Goal: Transaction & Acquisition: Obtain resource

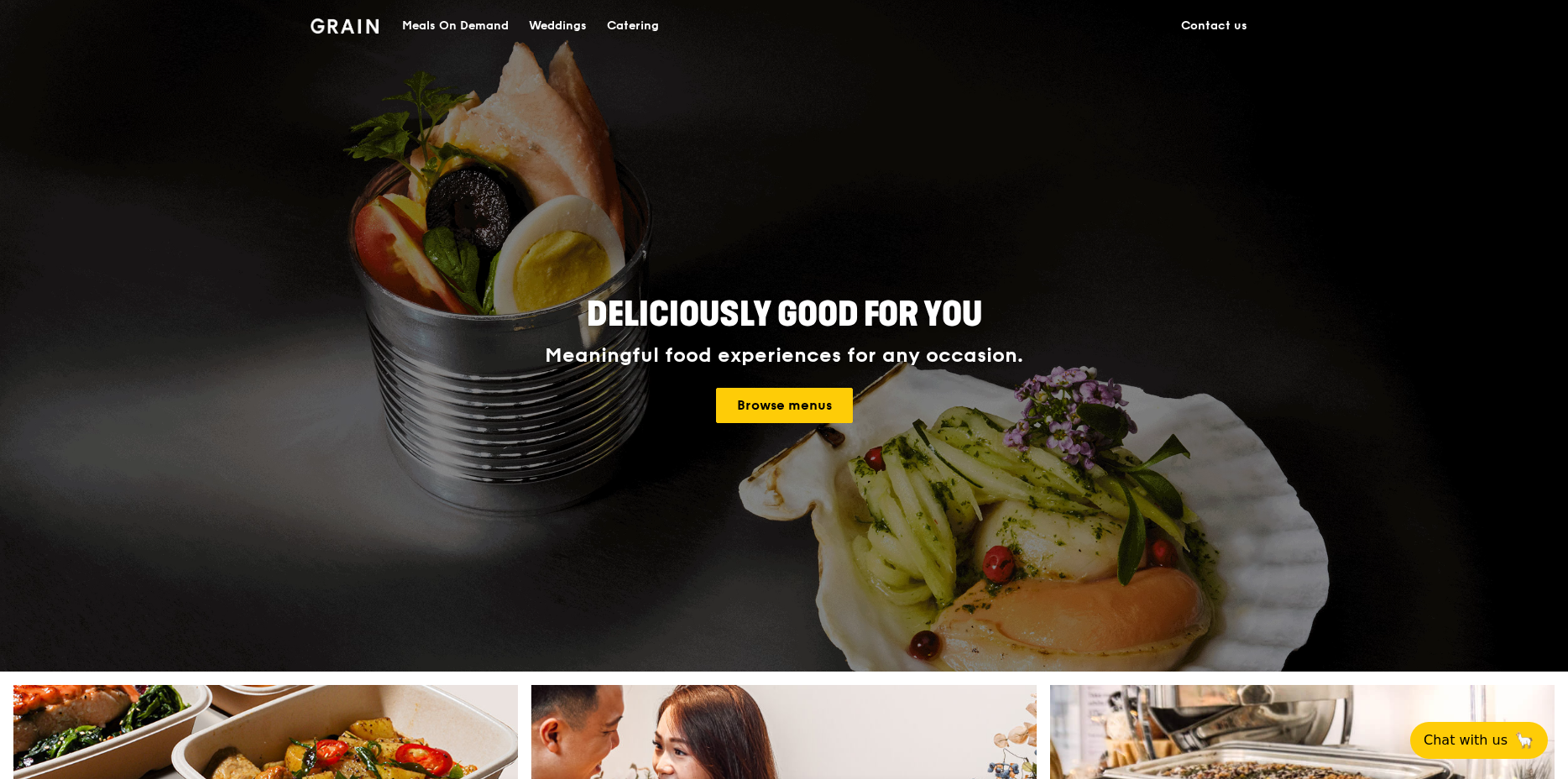
click at [473, 27] on div "Meals On Demand" at bounding box center [455, 26] width 107 height 50
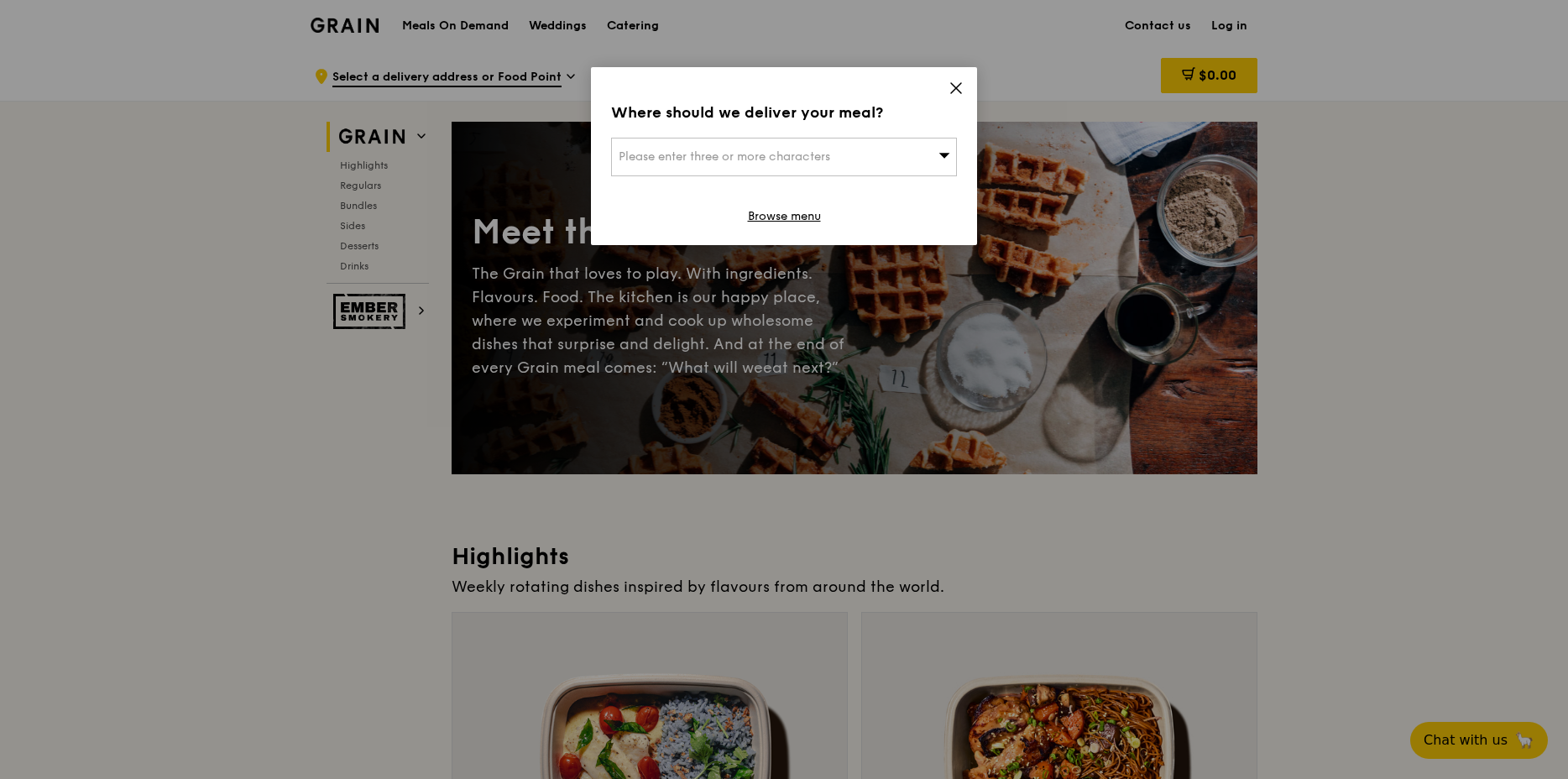
click at [962, 87] on icon at bounding box center [956, 88] width 15 height 15
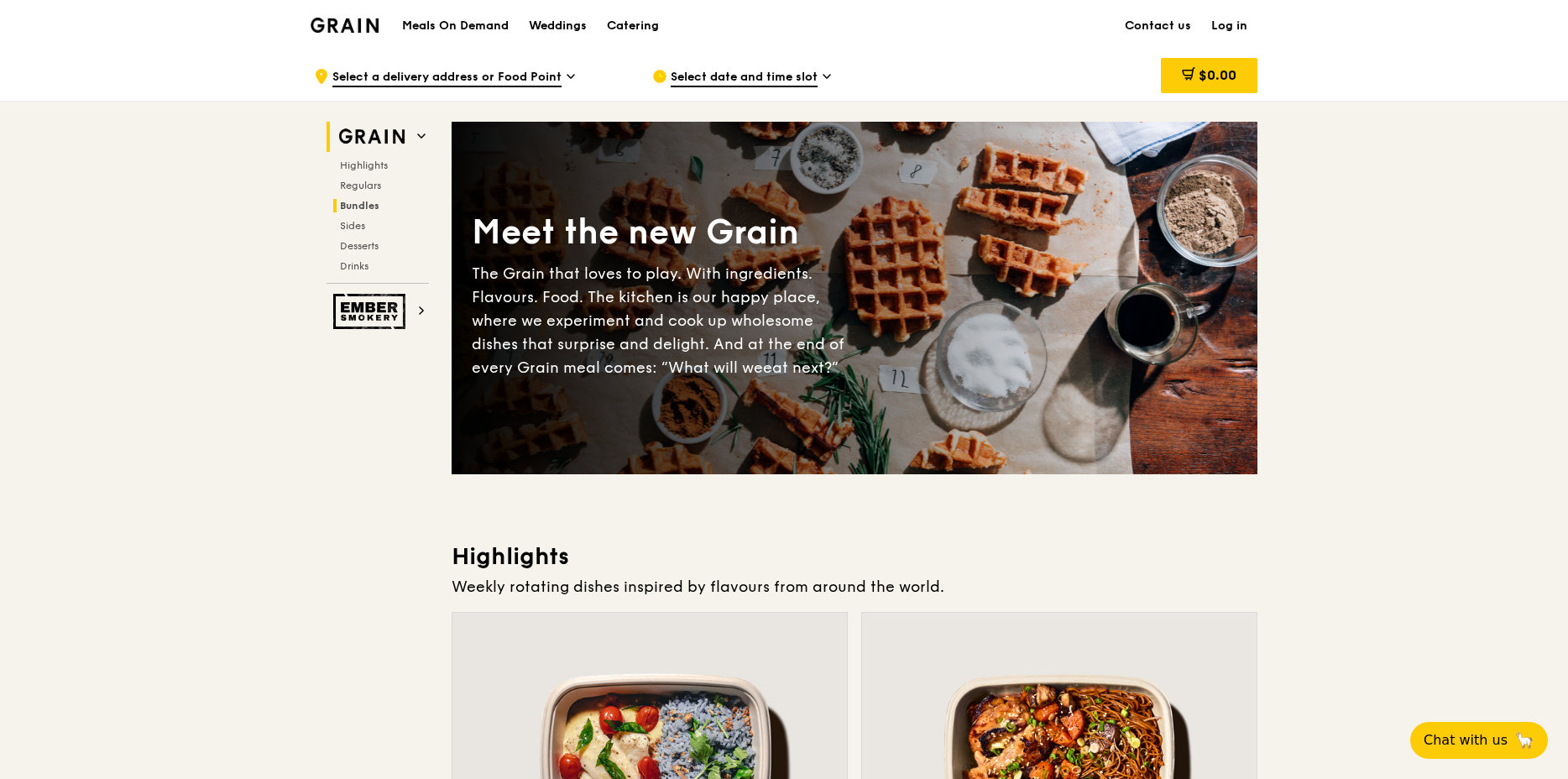
click at [360, 207] on span "Bundles" at bounding box center [359, 205] width 39 height 11
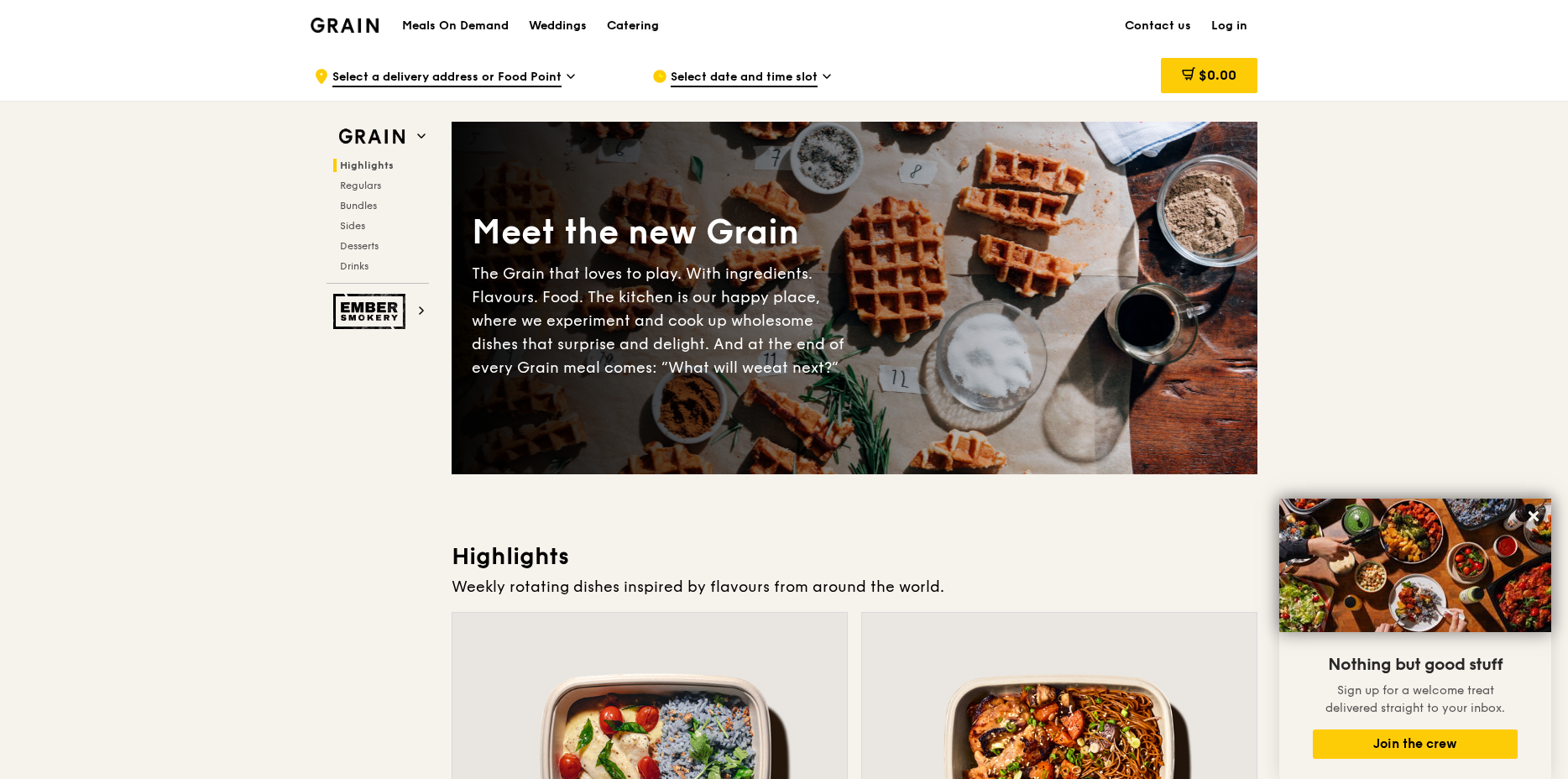
click at [637, 27] on div "Catering" at bounding box center [633, 26] width 52 height 50
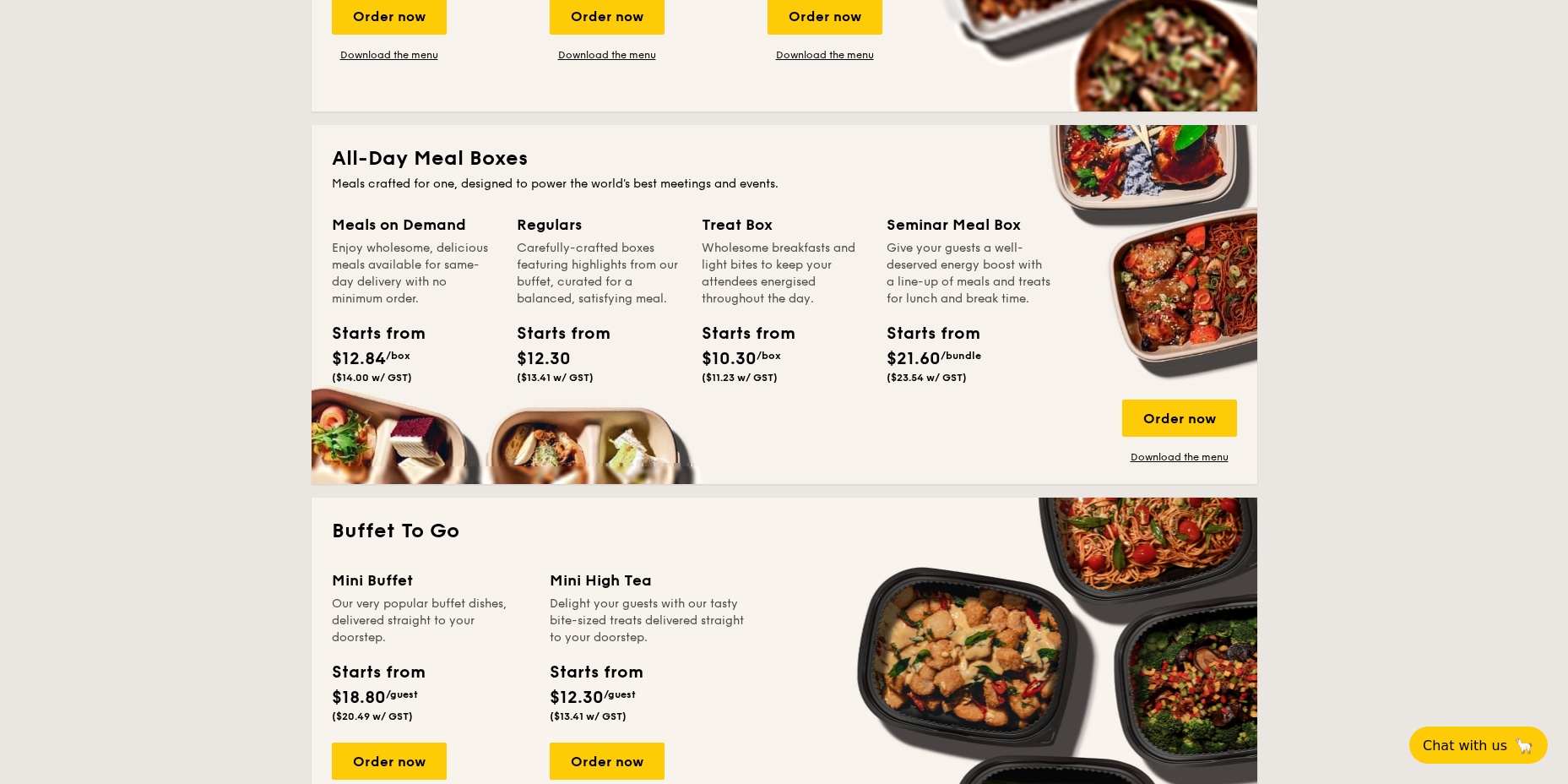
scroll to position [929, 0]
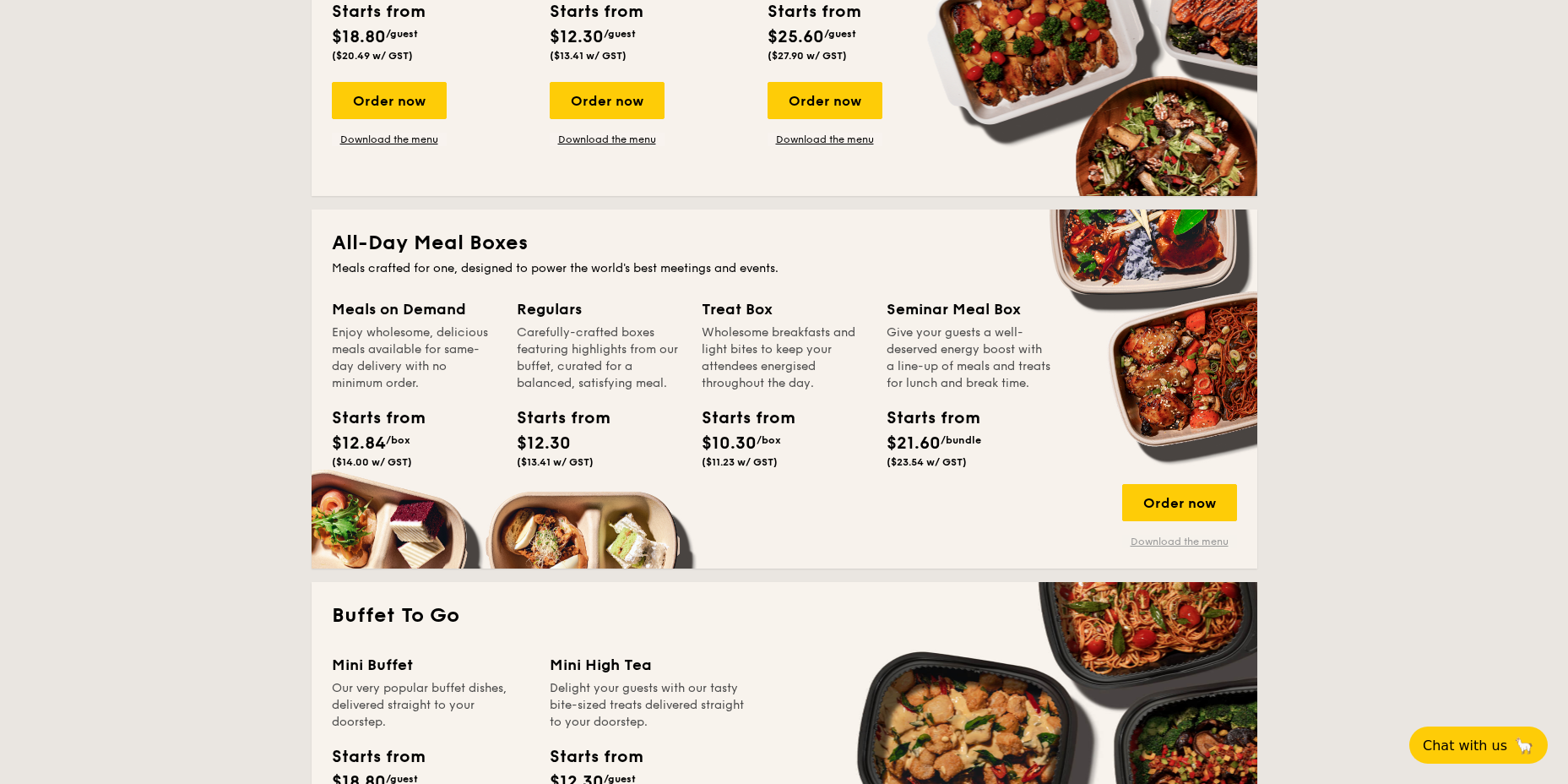
click at [1193, 543] on link "Download the menu" at bounding box center [1179, 541] width 115 height 13
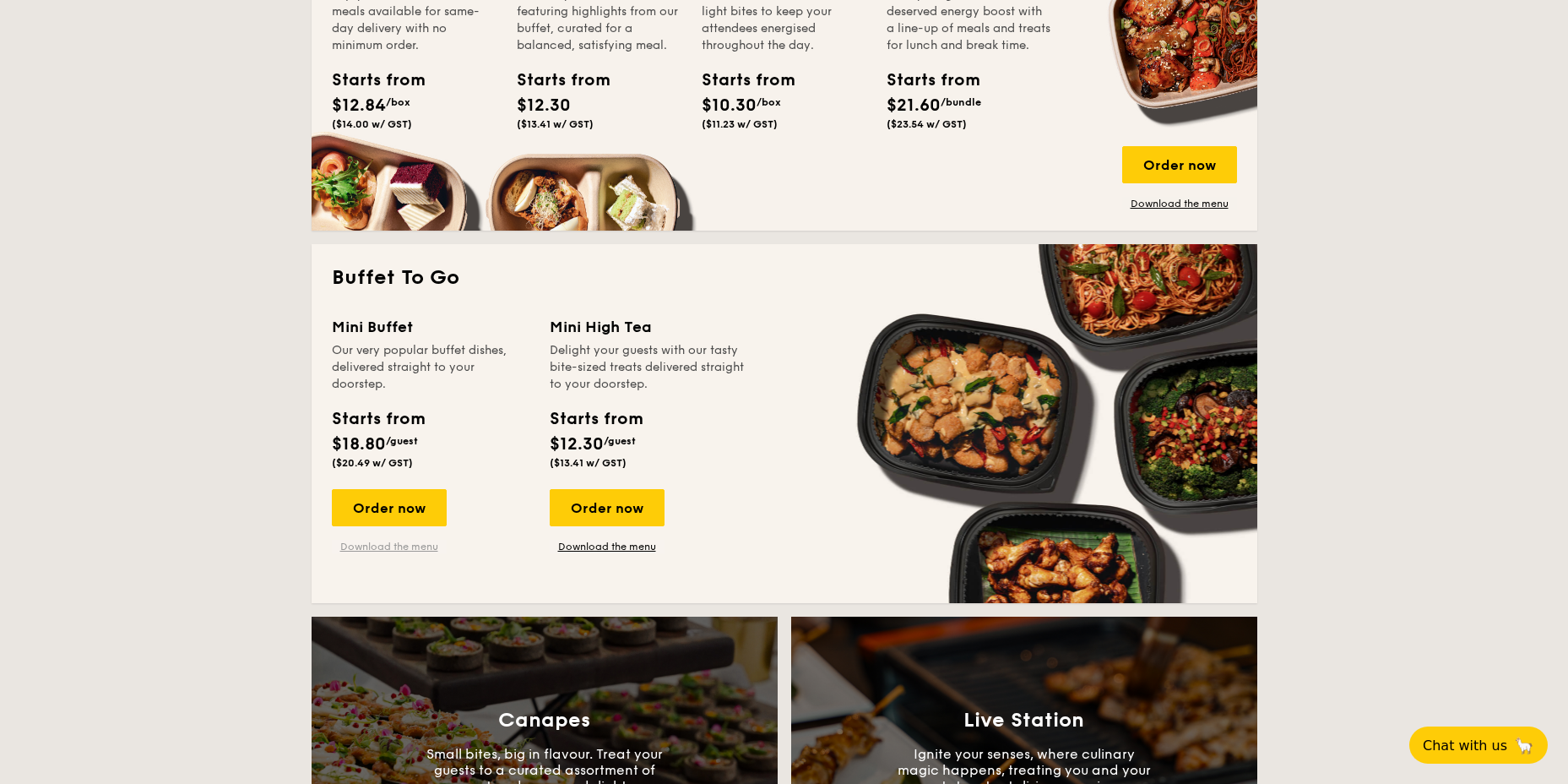
click at [386, 546] on link "Download the menu" at bounding box center [390, 547] width 115 height 13
click at [593, 549] on link "Download the menu" at bounding box center [607, 547] width 115 height 13
